Goal: Check status: Check status

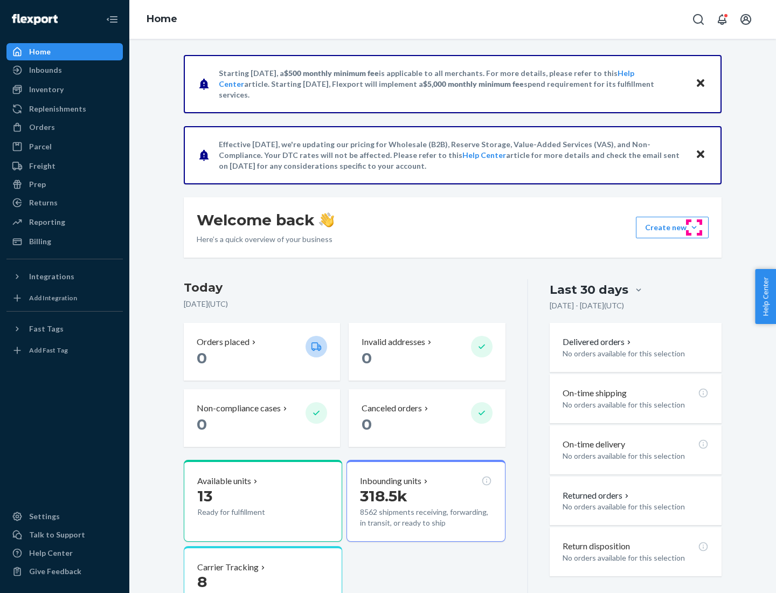
click at [694, 227] on button "Create new Create new inbound Create new order Create new product" at bounding box center [672, 228] width 73 height 22
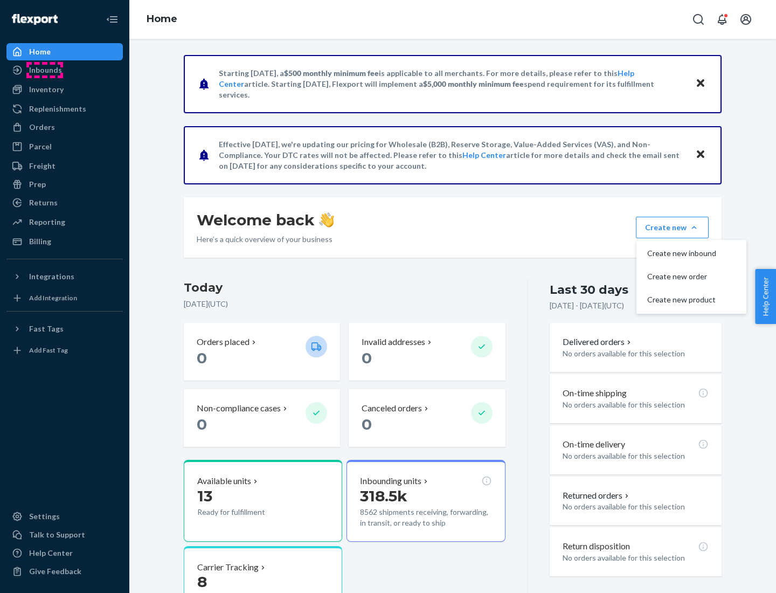
click at [45, 70] on div "Inbounds" at bounding box center [45, 70] width 33 height 11
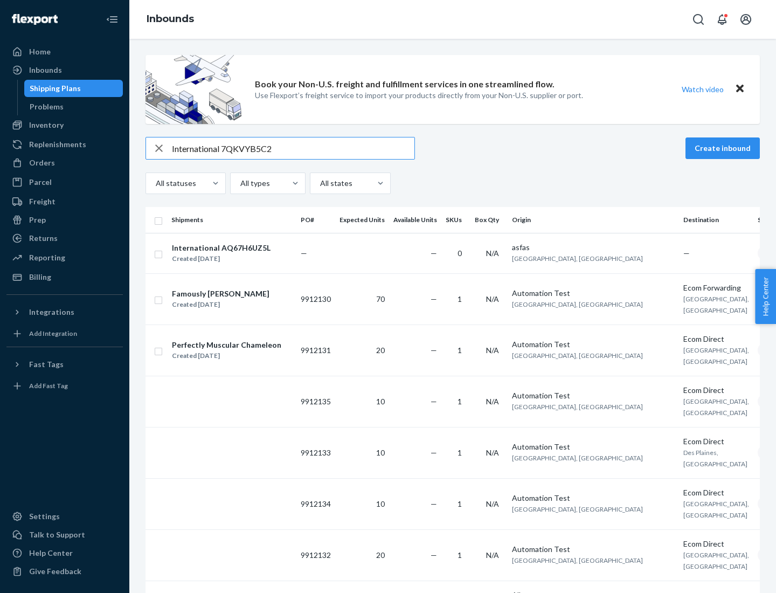
type input "International 7QKVYB5C29"
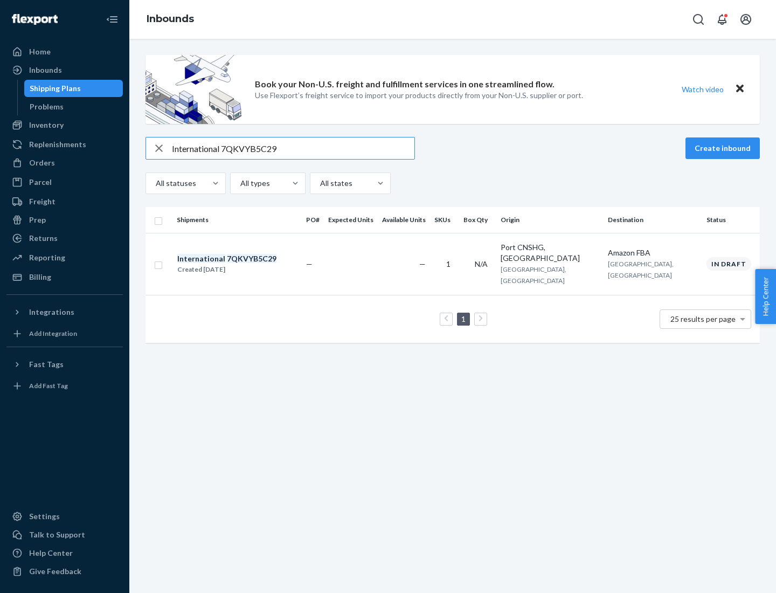
click at [245, 264] on div "Created [DATE]" at bounding box center [226, 269] width 99 height 11
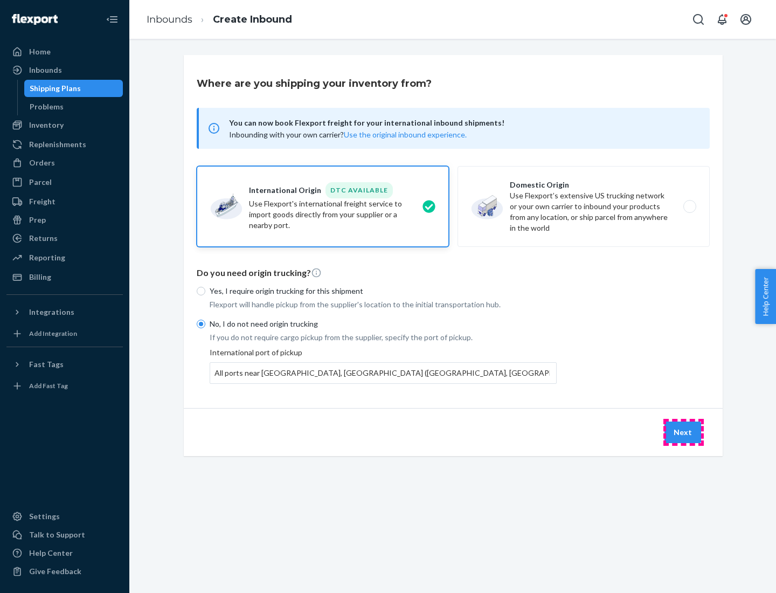
click at [683, 432] on button "Next" at bounding box center [682, 432] width 37 height 22
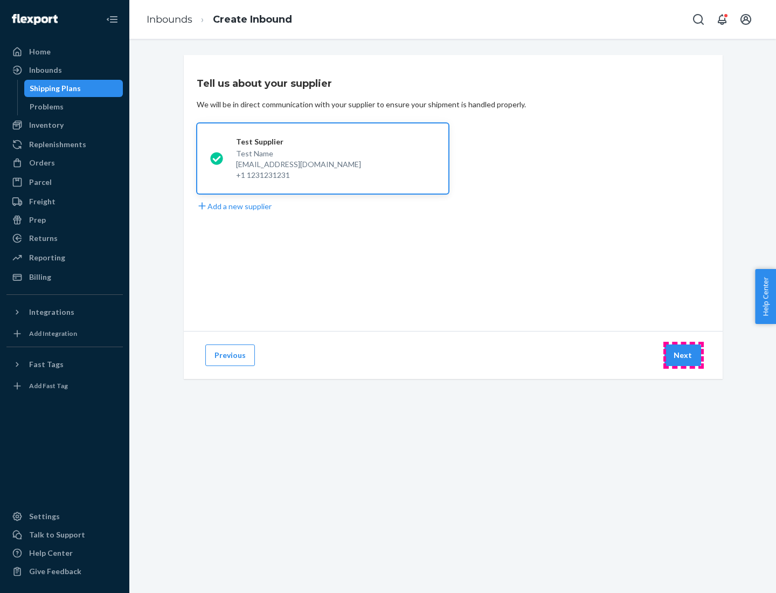
click at [683, 355] on button "Next" at bounding box center [682, 355] width 37 height 22
